Goal: Task Accomplishment & Management: Complete application form

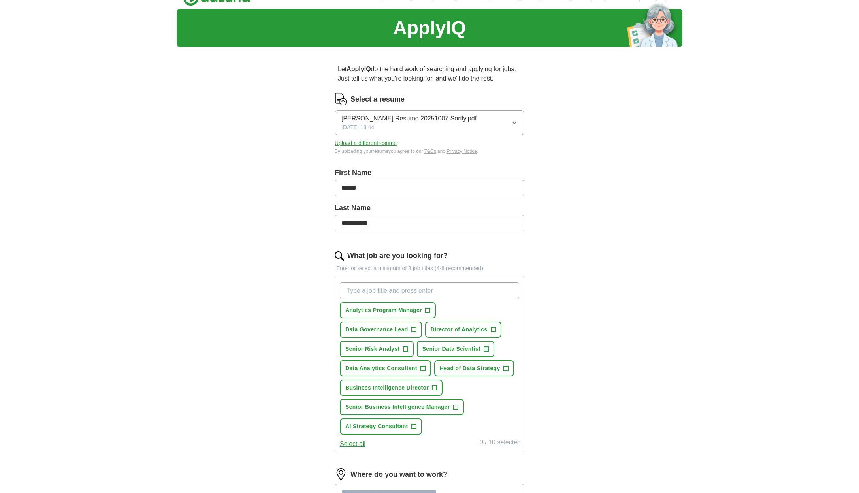
scroll to position [56, 0]
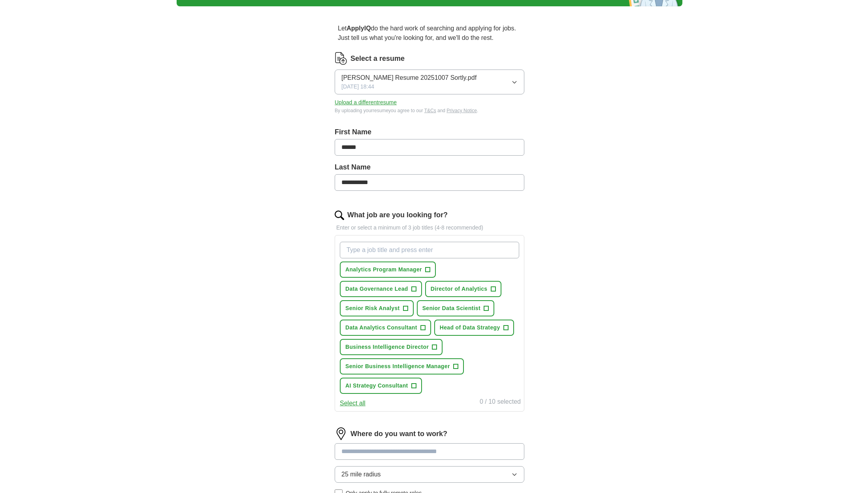
click at [436, 348] on span "+" at bounding box center [434, 347] width 5 height 6
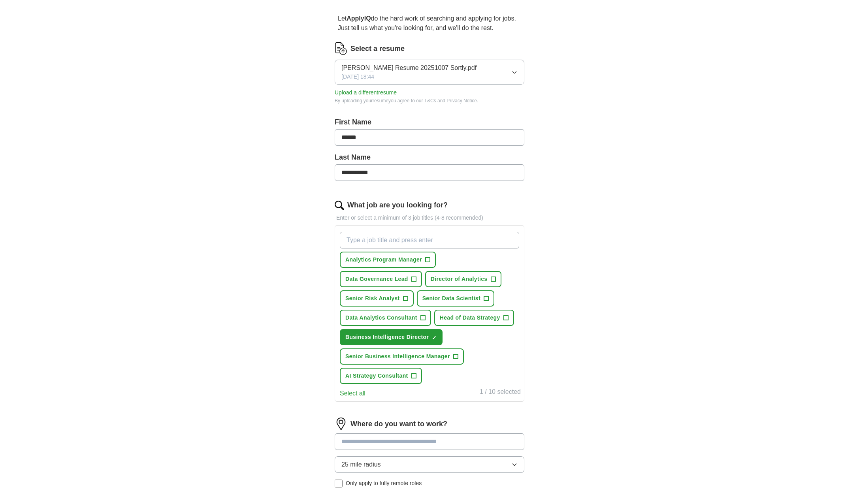
scroll to position [81, 0]
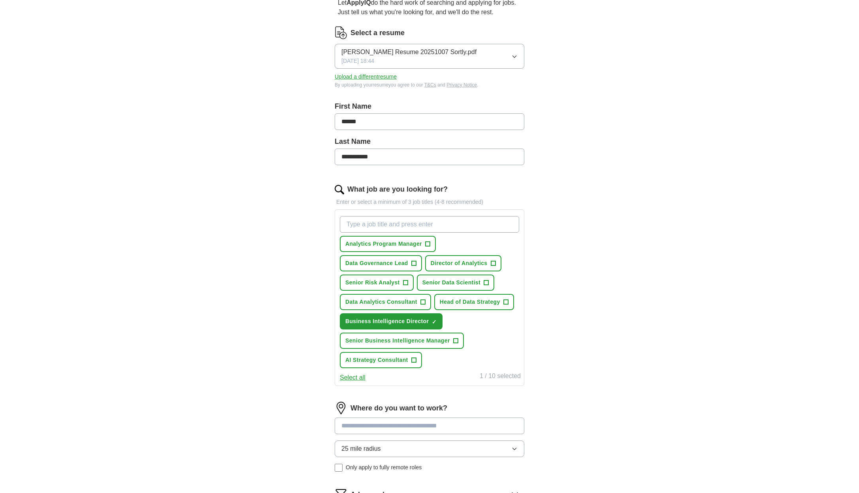
click at [508, 304] on span "+" at bounding box center [505, 302] width 5 height 6
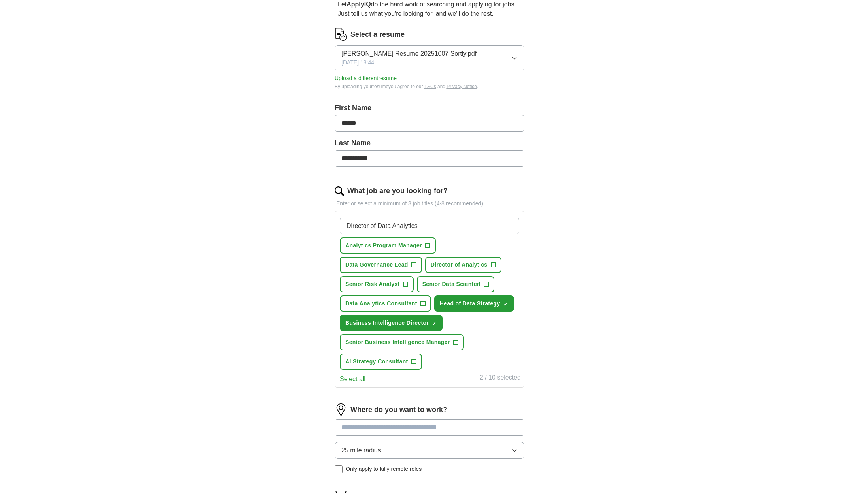
scroll to position [213, 0]
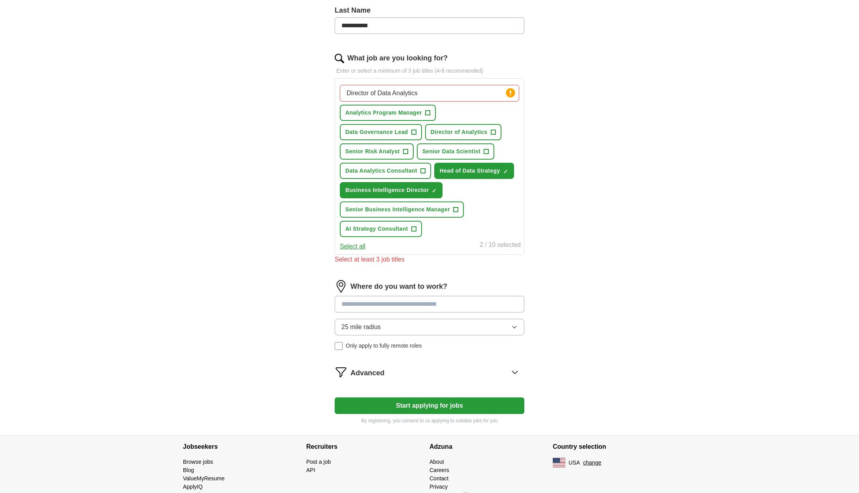
click at [424, 297] on input at bounding box center [430, 304] width 190 height 17
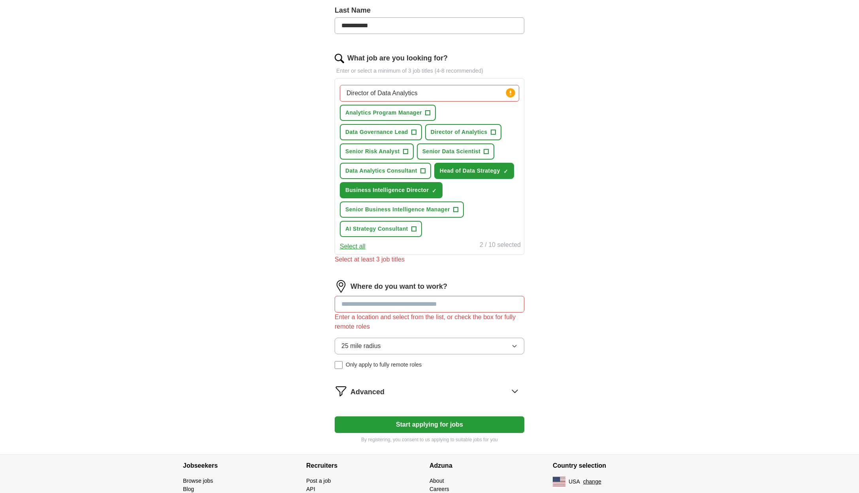
click at [498, 85] on div "Press return to add title" at bounding box center [488, 80] width 64 height 11
click at [491, 93] on input "Director of Data Analytics" at bounding box center [429, 93] width 179 height 17
type input "Director of Data Analytics"
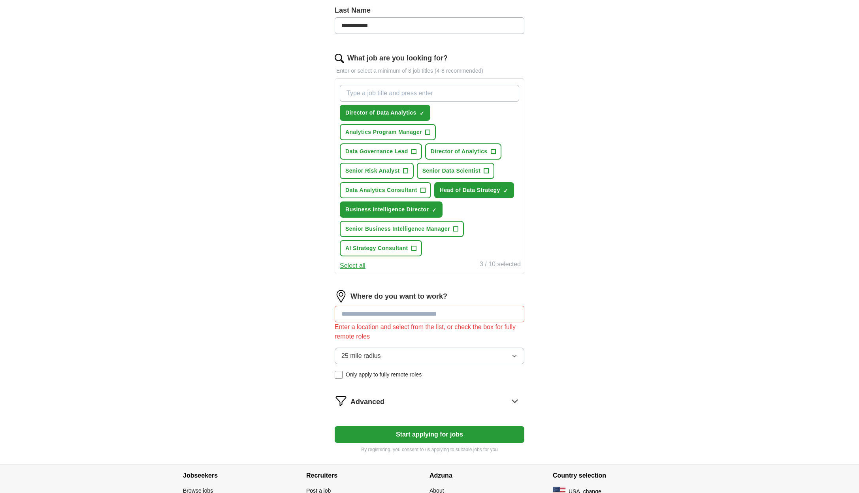
click at [446, 313] on input at bounding box center [430, 314] width 190 height 17
type input "******"
click at [442, 332] on li "Reston , [GEOGRAPHIC_DATA]" at bounding box center [429, 334] width 189 height 16
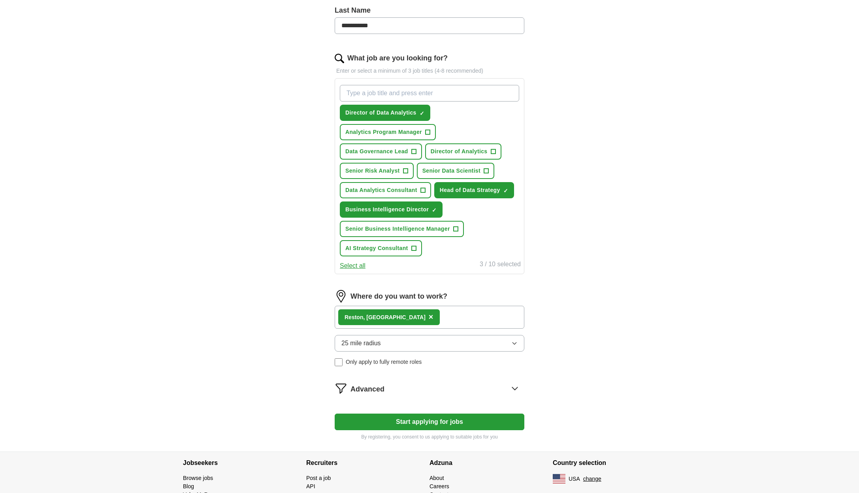
click at [452, 317] on div "Reston , [GEOGRAPHIC_DATA] ×" at bounding box center [430, 317] width 190 height 23
click at [403, 317] on div "Reston , [GEOGRAPHIC_DATA] ×" at bounding box center [430, 317] width 190 height 23
click at [398, 318] on div "Reston , [GEOGRAPHIC_DATA] ×" at bounding box center [430, 317] width 190 height 23
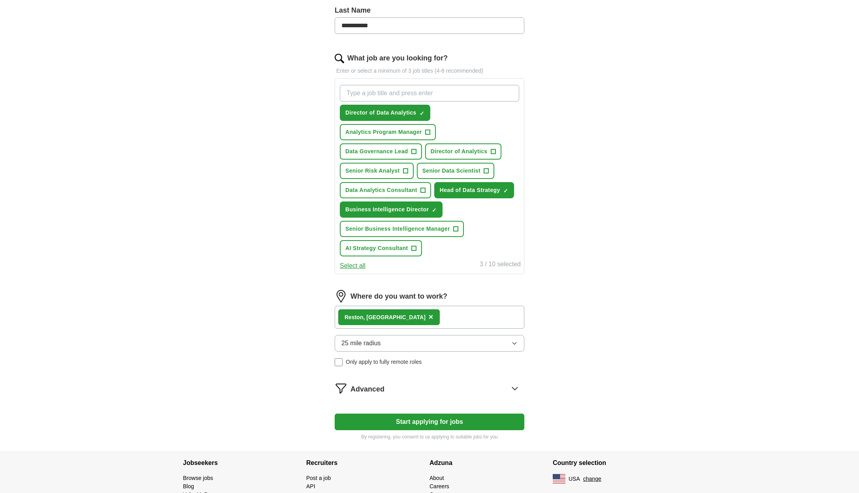
click at [392, 352] on div "25 mile radius Only apply to fully remote roles" at bounding box center [430, 350] width 190 height 31
click at [392, 347] on button "25 mile radius" at bounding box center [430, 343] width 190 height 17
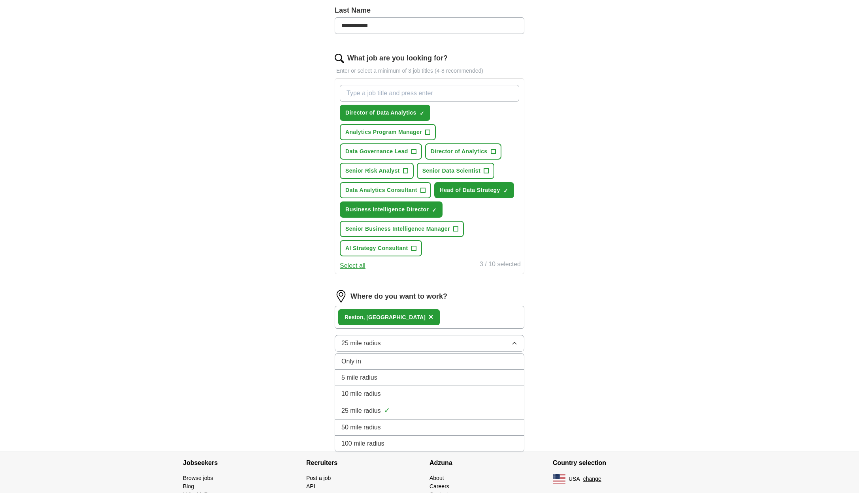
click at [392, 424] on div "50 mile radius" at bounding box center [429, 427] width 176 height 9
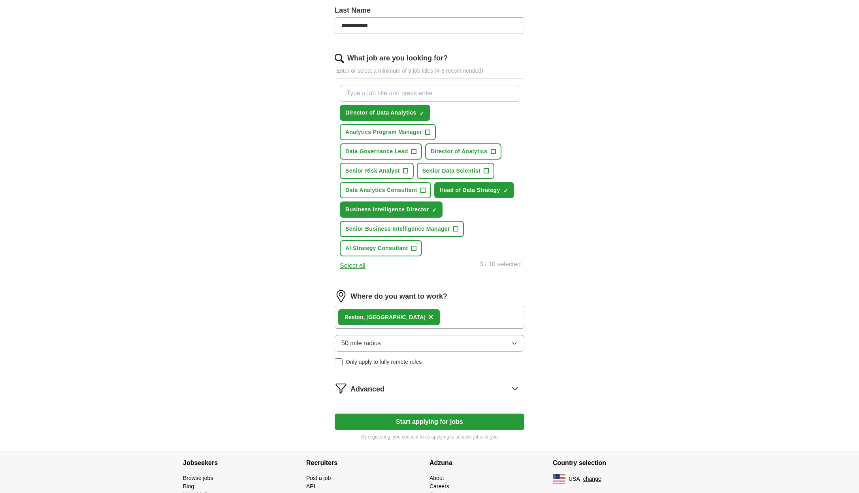
click at [618, 361] on div "**********" at bounding box center [430, 132] width 506 height 640
click at [473, 388] on div "Advanced" at bounding box center [437, 388] width 174 height 13
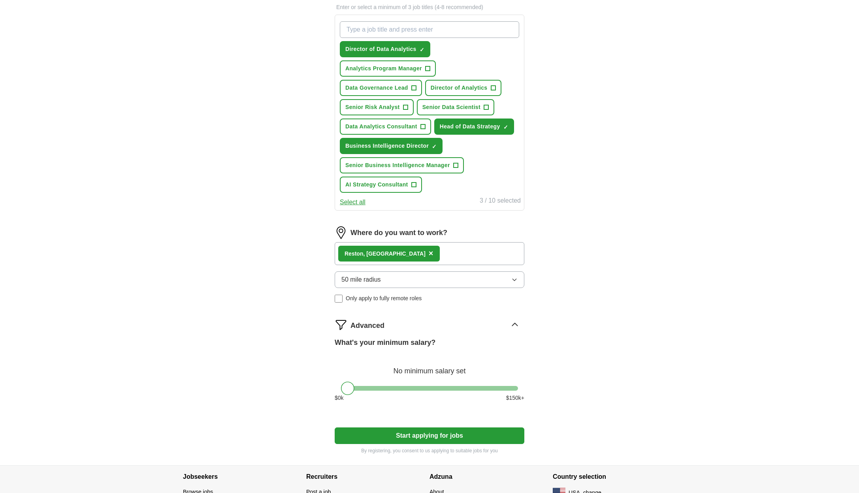
scroll to position [325, 0]
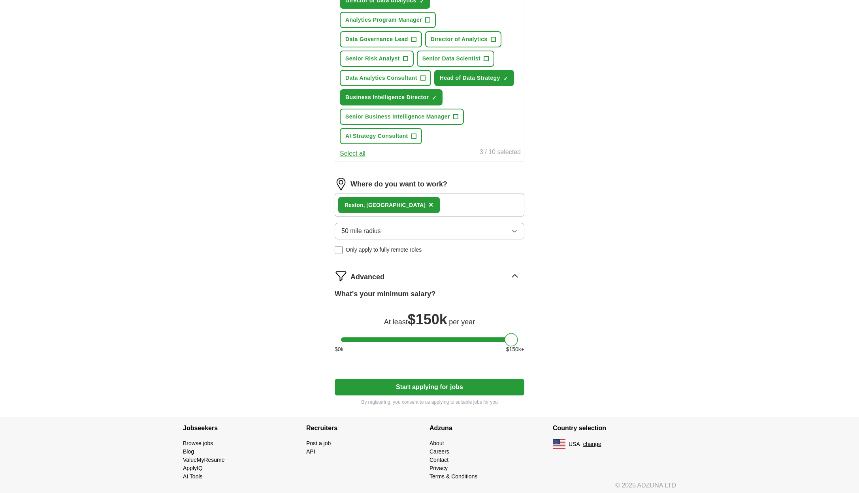
drag, startPoint x: 352, startPoint y: 341, endPoint x: 658, endPoint y: 325, distance: 306.3
click at [658, 325] on div "**********" at bounding box center [430, 58] width 506 height 718
click at [452, 386] on button "Start applying for jobs" at bounding box center [430, 387] width 190 height 17
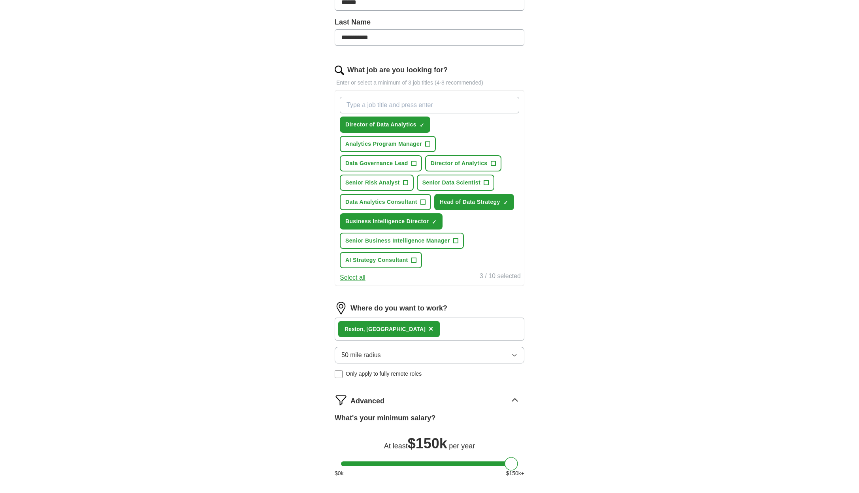
select select "**"
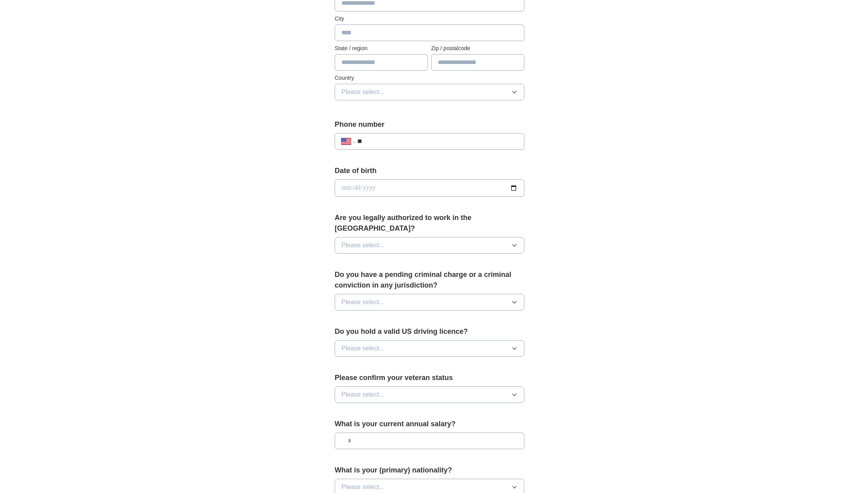
scroll to position [0, 0]
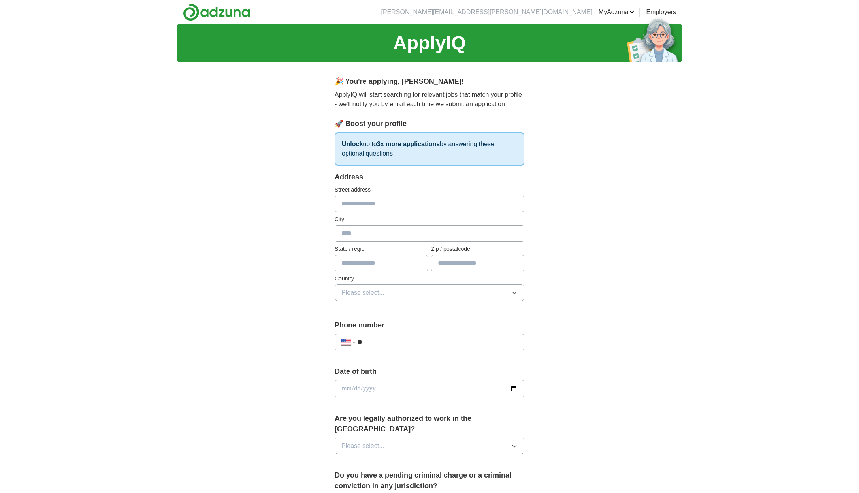
click at [648, 291] on div "**********" at bounding box center [430, 384] width 506 height 720
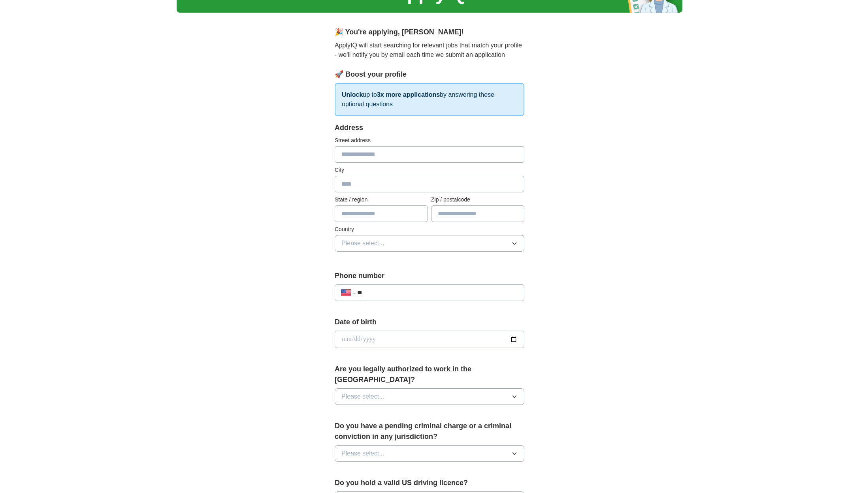
scroll to position [160, 0]
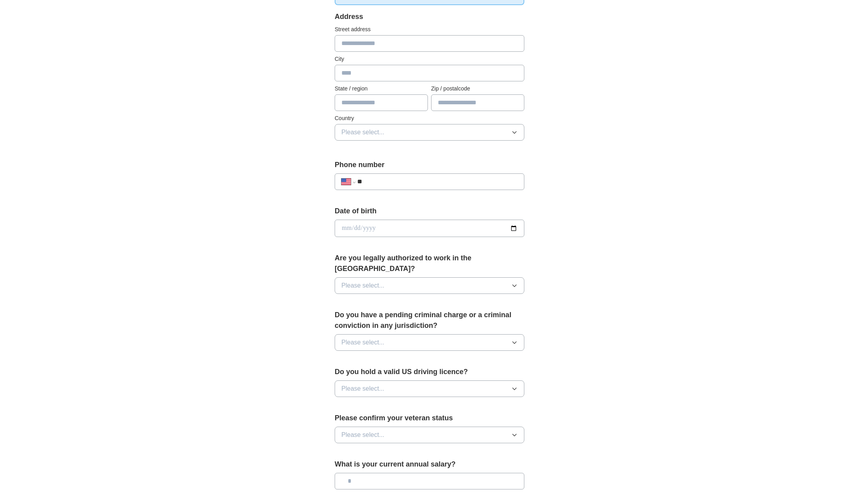
click at [402, 277] on button "Please select..." at bounding box center [430, 285] width 190 height 17
click at [392, 299] on div "Yes" at bounding box center [429, 303] width 176 height 9
click at [549, 279] on div "**********" at bounding box center [429, 245] width 253 height 675
